Goal: Complete application form: Complete application form

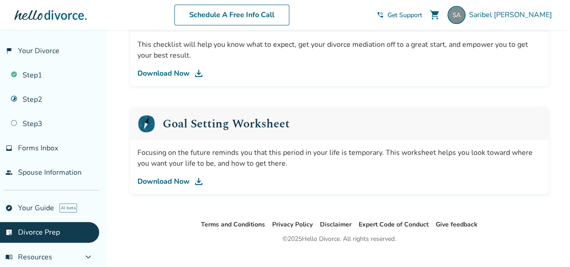
scroll to position [631, 0]
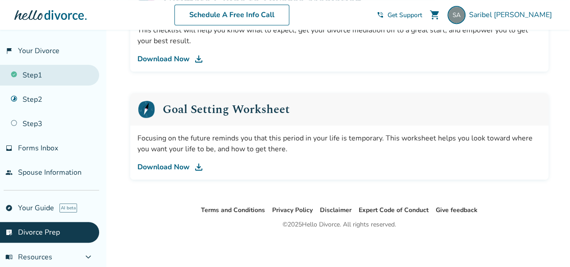
click at [32, 76] on link "Step 1" at bounding box center [49, 75] width 99 height 21
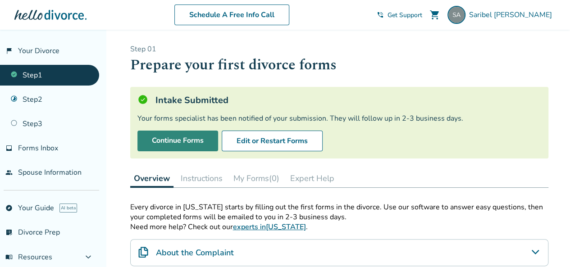
click at [173, 139] on link "Continue Forms" at bounding box center [177, 141] width 81 height 21
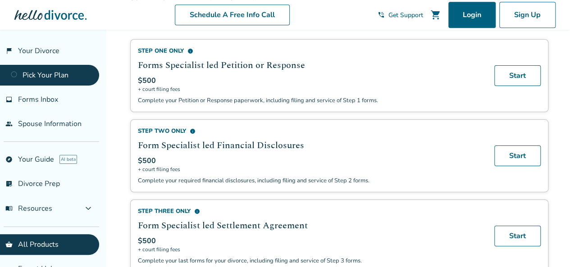
scroll to position [270, 0]
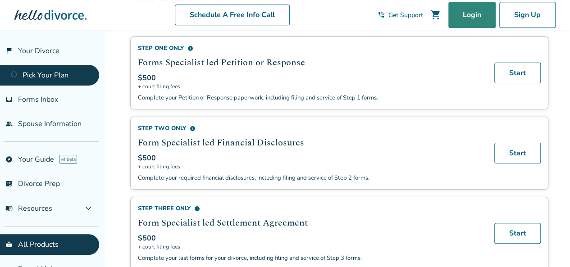
click at [466, 17] on link "Login" at bounding box center [471, 15] width 47 height 26
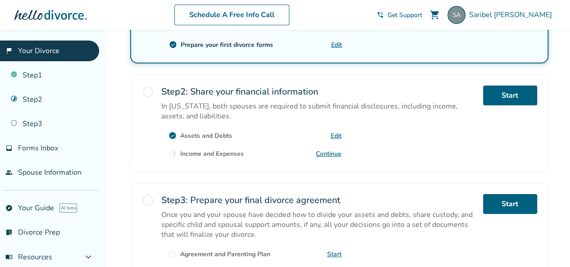
scroll to position [249, 0]
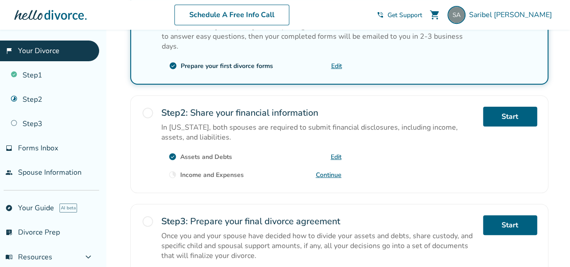
click at [145, 107] on span "radio_button_unchecked" at bounding box center [147, 113] width 13 height 13
click at [338, 153] on link "Edit" at bounding box center [336, 157] width 11 height 9
click at [339, 171] on link "Continue" at bounding box center [329, 175] width 26 height 9
click at [513, 107] on link "Start" at bounding box center [510, 117] width 54 height 20
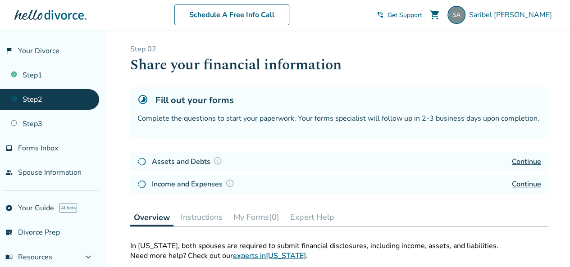
click at [526, 163] on link "Continue" at bounding box center [526, 162] width 29 height 10
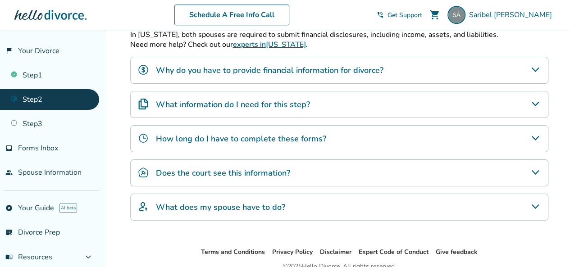
scroll to position [225, 0]
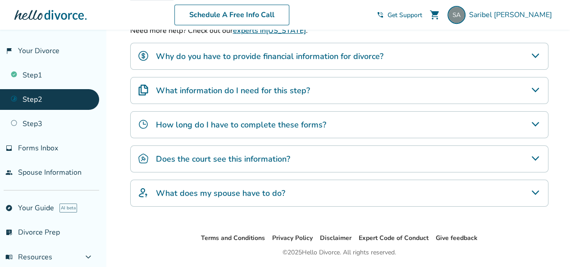
click at [265, 124] on h4 "How long do I have to complete these forms?" at bounding box center [241, 125] width 170 height 12
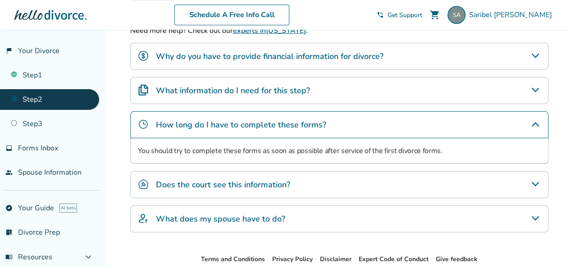
click at [265, 124] on h4 "How long do I have to complete these forms?" at bounding box center [241, 125] width 170 height 12
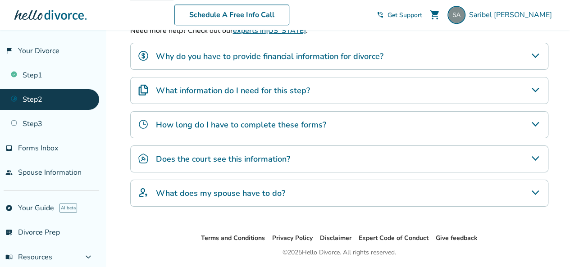
click at [247, 89] on h4 "What information do I need for this step?" at bounding box center [233, 91] width 154 height 12
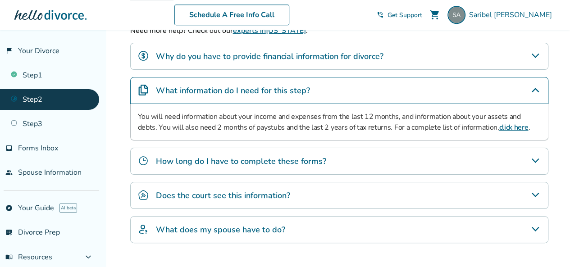
click at [247, 89] on h4 "What information do I need for this step?" at bounding box center [233, 91] width 154 height 12
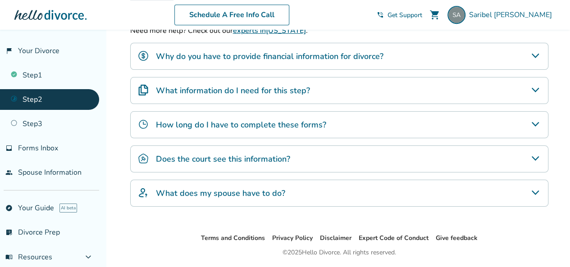
click at [220, 195] on h4 "What does my spouse have to do?" at bounding box center [220, 193] width 129 height 12
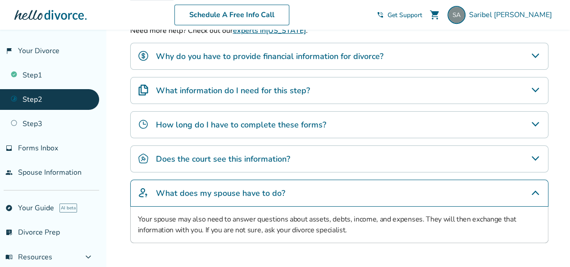
click at [220, 195] on h4 "What does my spouse have to do?" at bounding box center [220, 193] width 129 height 12
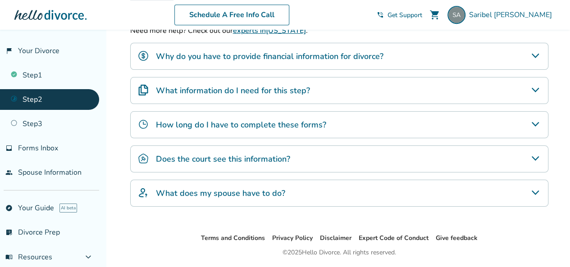
click at [220, 195] on h4 "What does my spouse have to do?" at bounding box center [220, 193] width 129 height 12
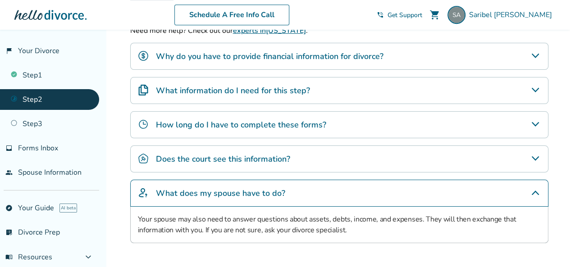
click at [220, 194] on h4 "What does my spouse have to do?" at bounding box center [220, 193] width 129 height 12
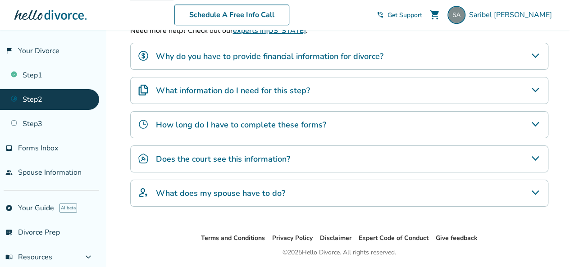
click at [361, 51] on h4 "Why do you have to provide financial information for divorce?" at bounding box center [269, 56] width 227 height 12
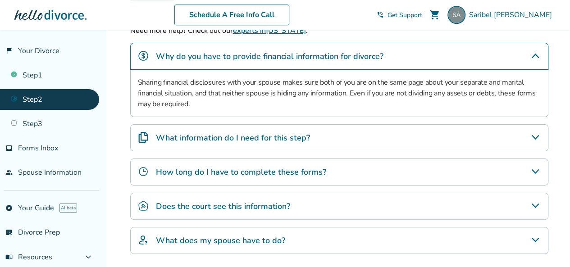
click at [361, 51] on h4 "Why do you have to provide financial information for divorce?" at bounding box center [269, 56] width 227 height 12
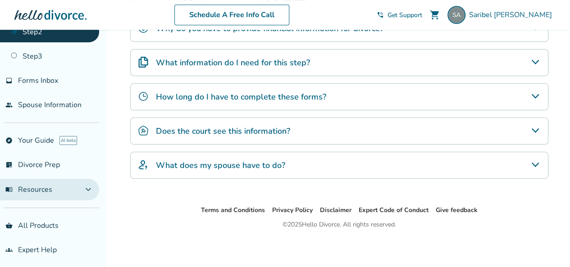
scroll to position [68, 0]
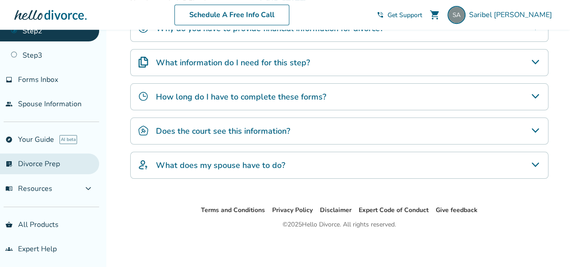
click at [43, 164] on link "list_alt_check Divorce Prep" at bounding box center [49, 164] width 99 height 21
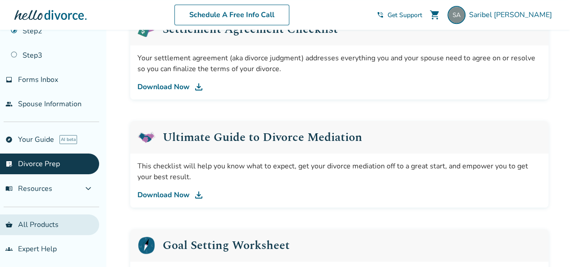
scroll to position [495, 0]
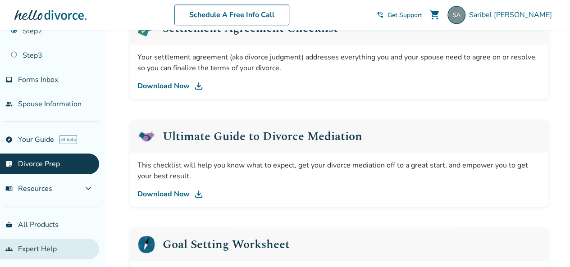
click at [64, 248] on link "groups Expert Help" at bounding box center [49, 249] width 99 height 21
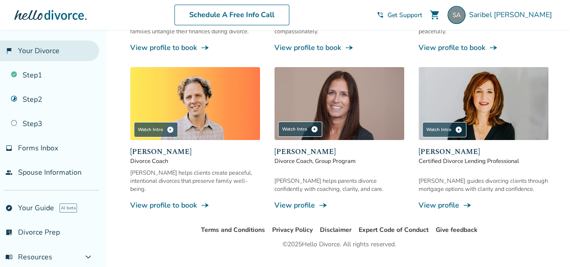
click at [23, 50] on link "flag_2 Your Divorce" at bounding box center [49, 51] width 99 height 21
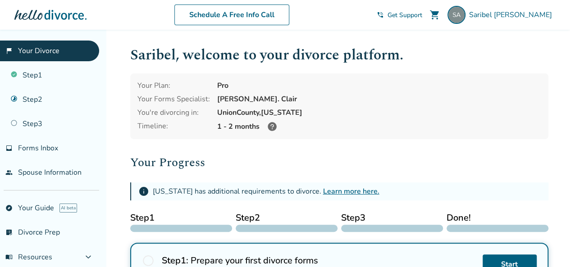
click at [422, 14] on span "Get Support" at bounding box center [404, 15] width 35 height 9
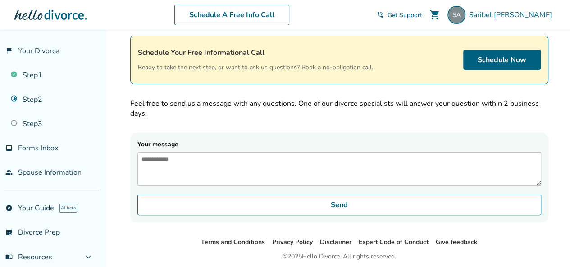
scroll to position [83, 0]
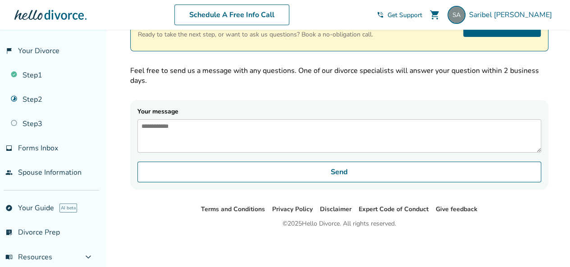
click at [158, 127] on textarea "Your message" at bounding box center [339, 135] width 404 height 33
click at [143, 122] on textarea "**********" at bounding box center [339, 135] width 404 height 33
click at [230, 119] on textarea "**********" at bounding box center [339, 135] width 404 height 33
type textarea "**********"
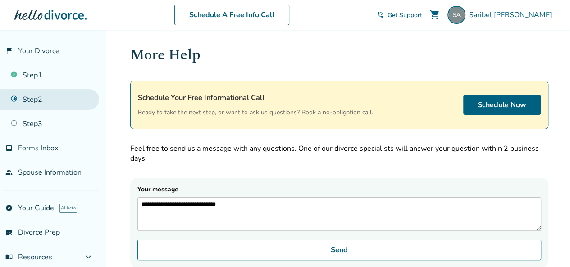
click at [38, 104] on link "Step 2" at bounding box center [49, 99] width 99 height 21
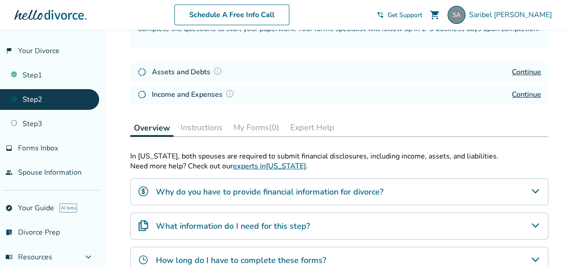
scroll to position [90, 0]
click at [523, 71] on link "Continue" at bounding box center [526, 72] width 29 height 10
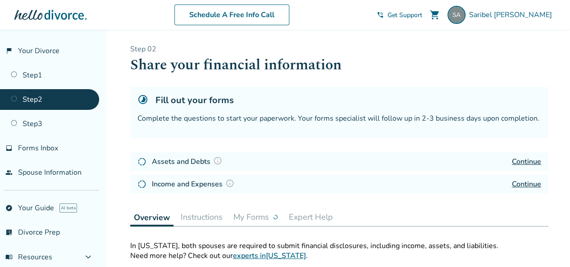
scroll to position [90, 0]
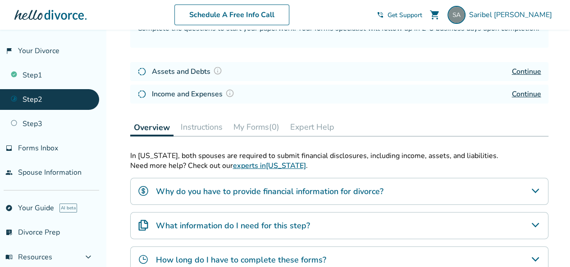
click at [534, 95] on link "Continue" at bounding box center [526, 94] width 29 height 10
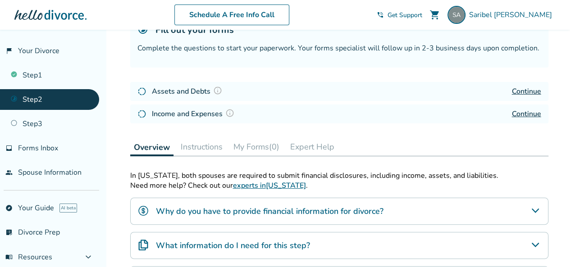
scroll to position [90, 0]
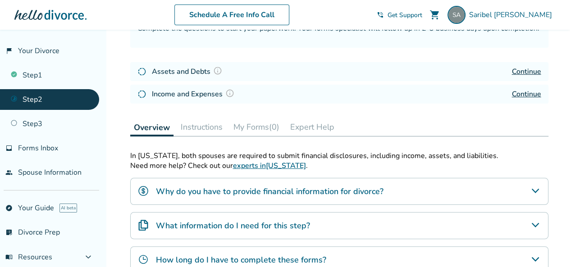
click at [527, 90] on link "Continue" at bounding box center [526, 94] width 29 height 10
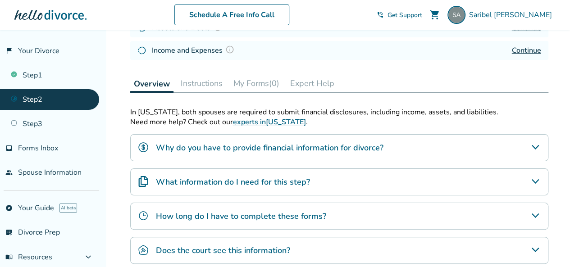
scroll to position [118, 0]
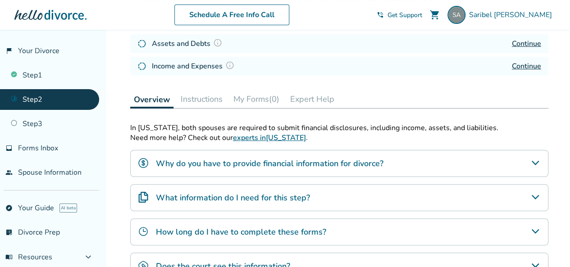
click at [33, 112] on ul "Step 1 Step 2 Step 3" at bounding box center [49, 97] width 99 height 73
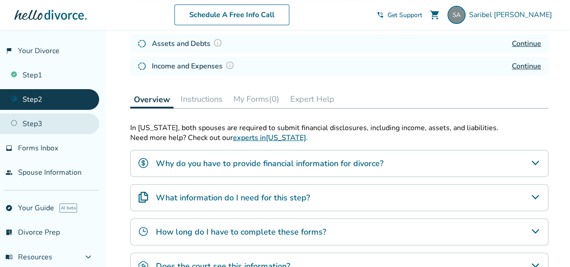
click at [40, 123] on link "Step 3" at bounding box center [49, 124] width 99 height 21
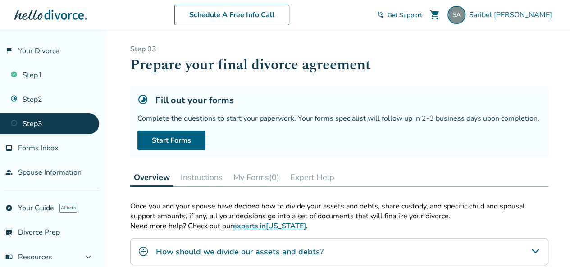
scroll to position [45, 0]
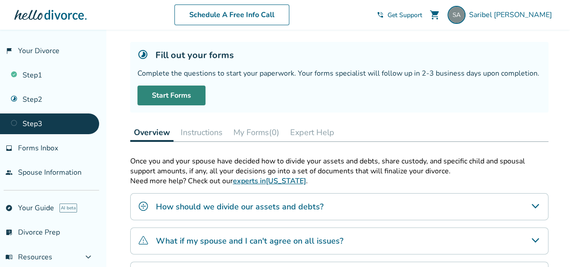
click at [169, 94] on link "Start Forms" at bounding box center [171, 96] width 68 height 20
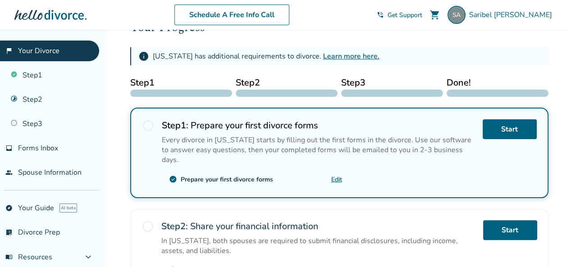
scroll to position [270, 0]
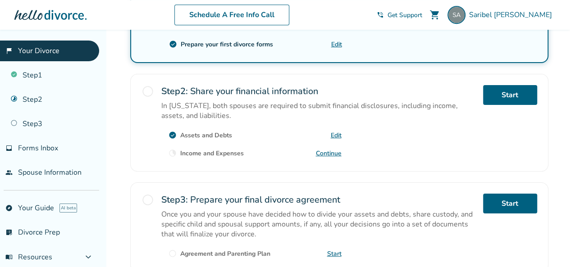
click at [327, 149] on link "Continue" at bounding box center [329, 153] width 26 height 9
click at [321, 149] on link "Continue" at bounding box center [329, 153] width 26 height 9
click at [326, 149] on link "Continue" at bounding box center [329, 153] width 26 height 9
click at [331, 149] on link "Continue" at bounding box center [329, 153] width 26 height 9
click at [523, 85] on link "Start" at bounding box center [510, 95] width 54 height 20
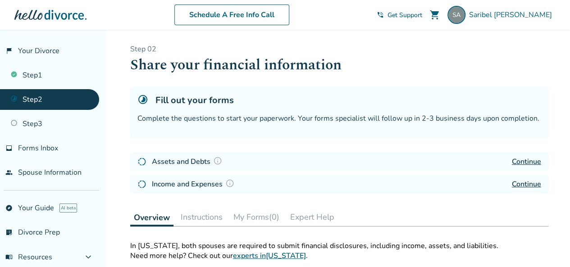
click at [525, 182] on link "Continue" at bounding box center [526, 184] width 29 height 10
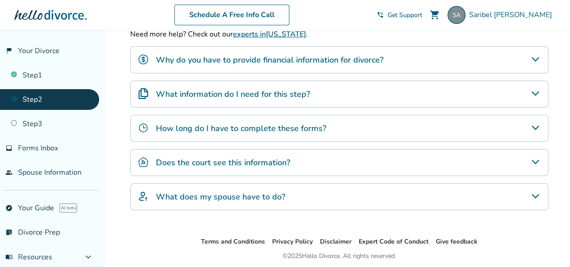
scroll to position [225, 0]
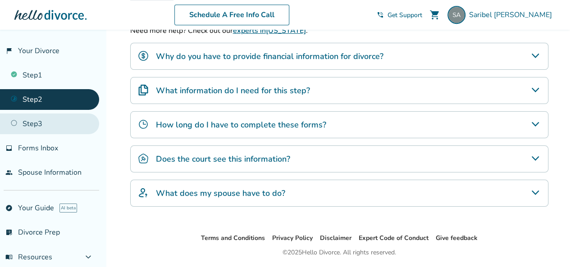
click at [45, 124] on link "Step 3" at bounding box center [49, 124] width 99 height 21
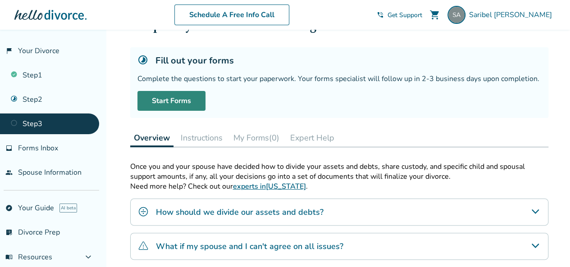
scroll to position [36, 0]
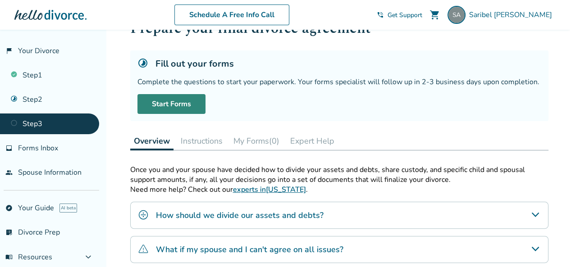
click at [165, 100] on link "Start Forms" at bounding box center [171, 104] width 68 height 20
